Goal: Transaction & Acquisition: Book appointment/travel/reservation

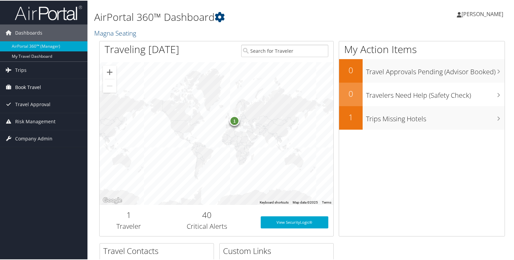
click at [36, 87] on span "Book Travel" at bounding box center [28, 86] width 26 height 17
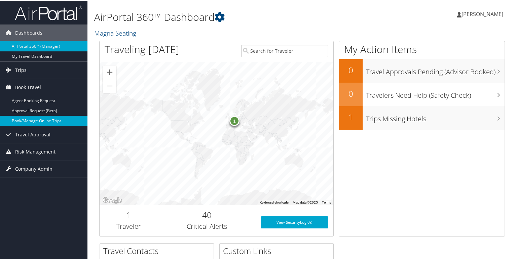
click at [41, 122] on link "Book/Manage Online Trips" at bounding box center [43, 120] width 87 height 10
